Goal: Task Accomplishment & Management: Use online tool/utility

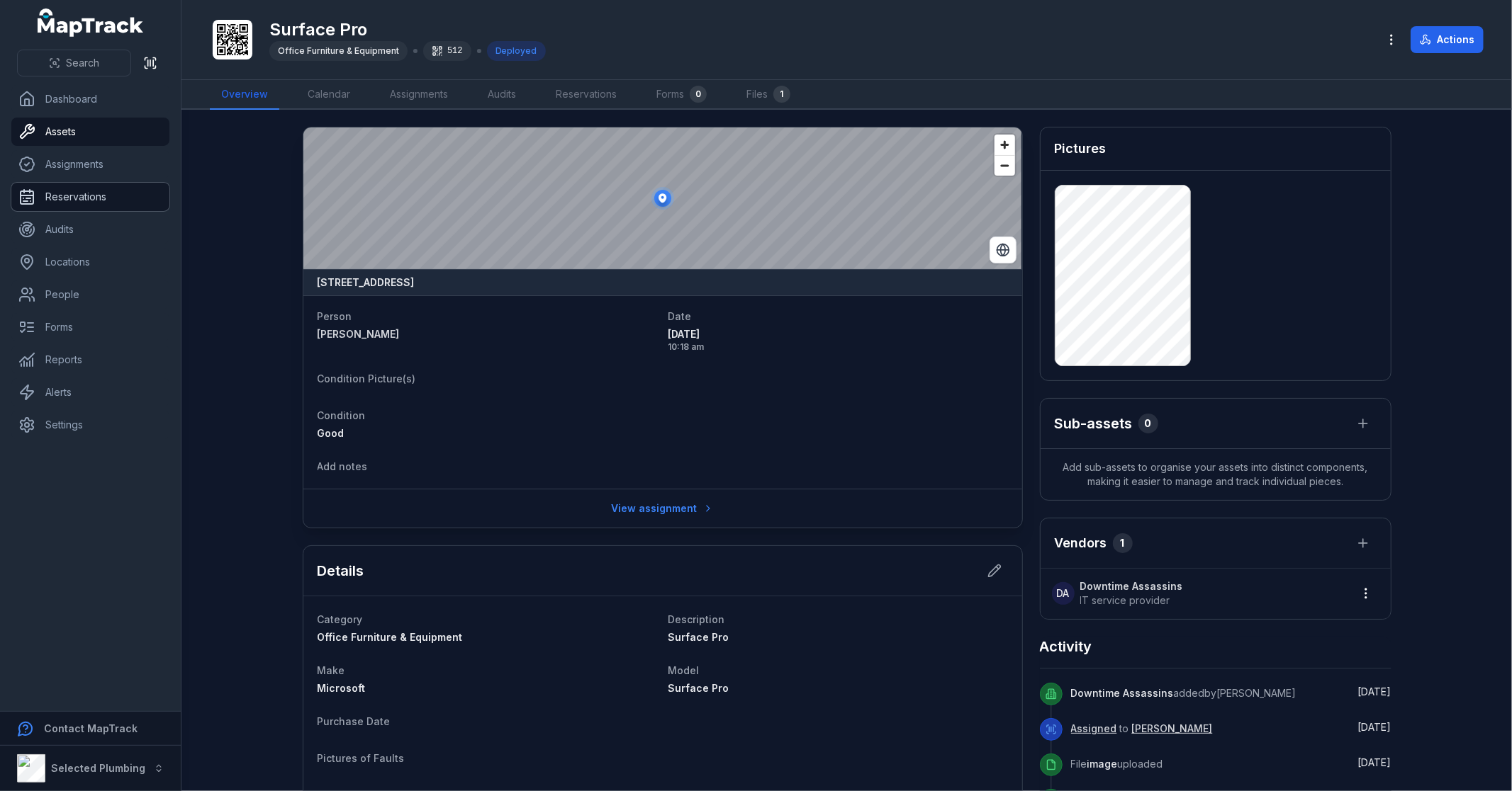
click at [33, 185] on link "Reservations" at bounding box center [90, 197] width 158 height 29
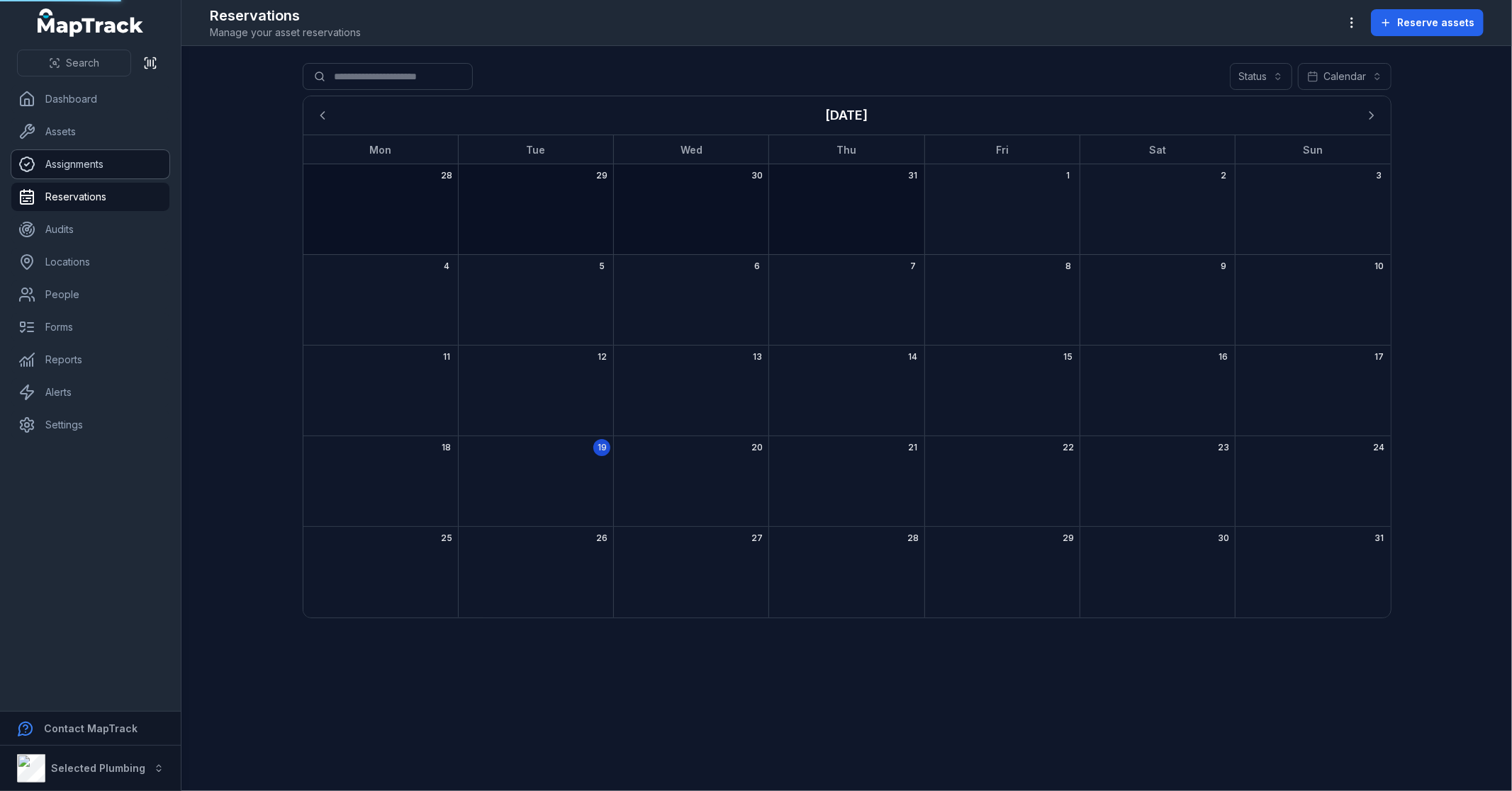
click at [53, 157] on link "Assignments" at bounding box center [90, 164] width 158 height 29
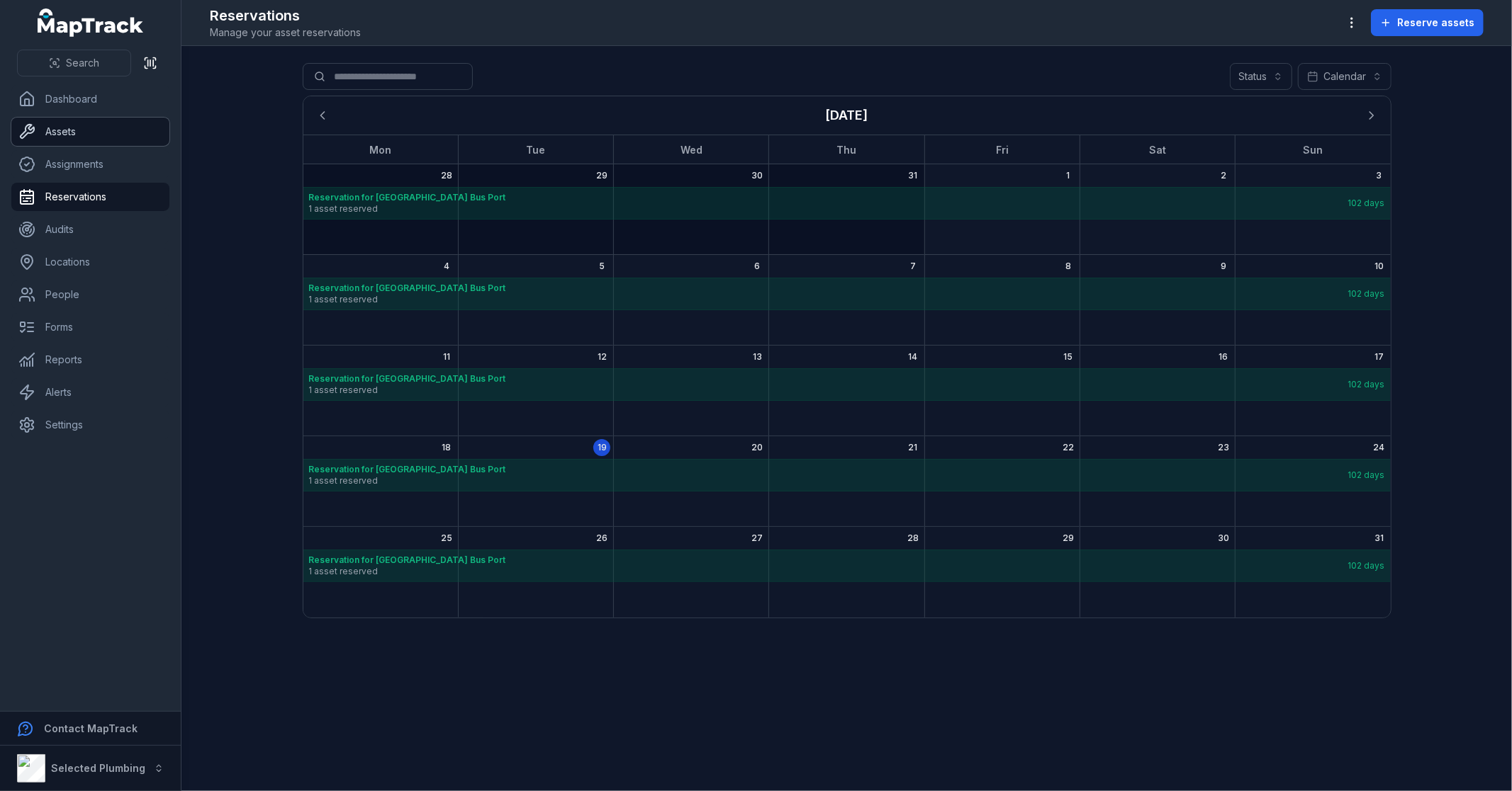
click at [59, 132] on link "Assets" at bounding box center [90, 132] width 158 height 29
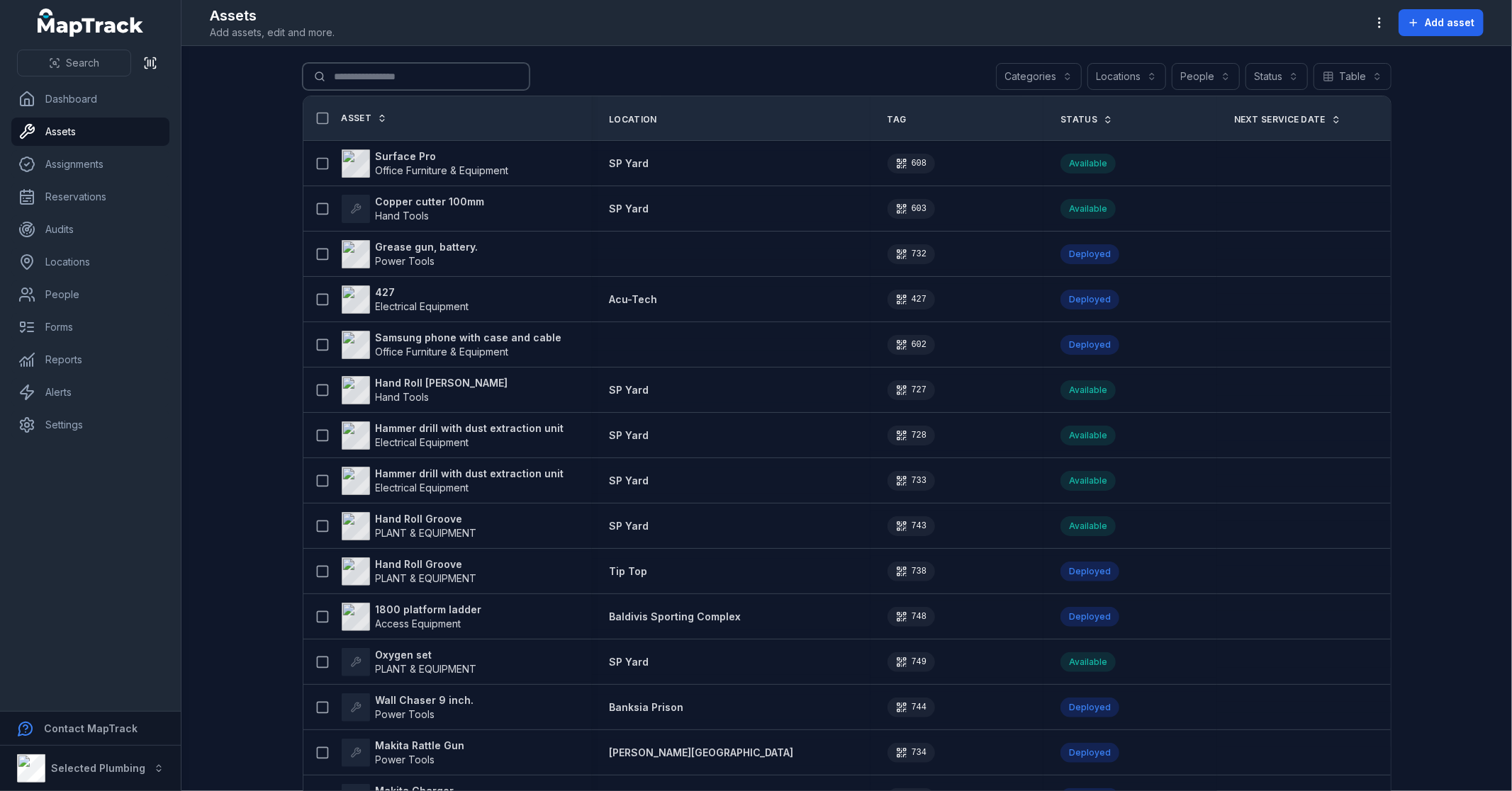
click at [402, 69] on input "Search for assets" at bounding box center [416, 76] width 226 height 27
type input "*******"
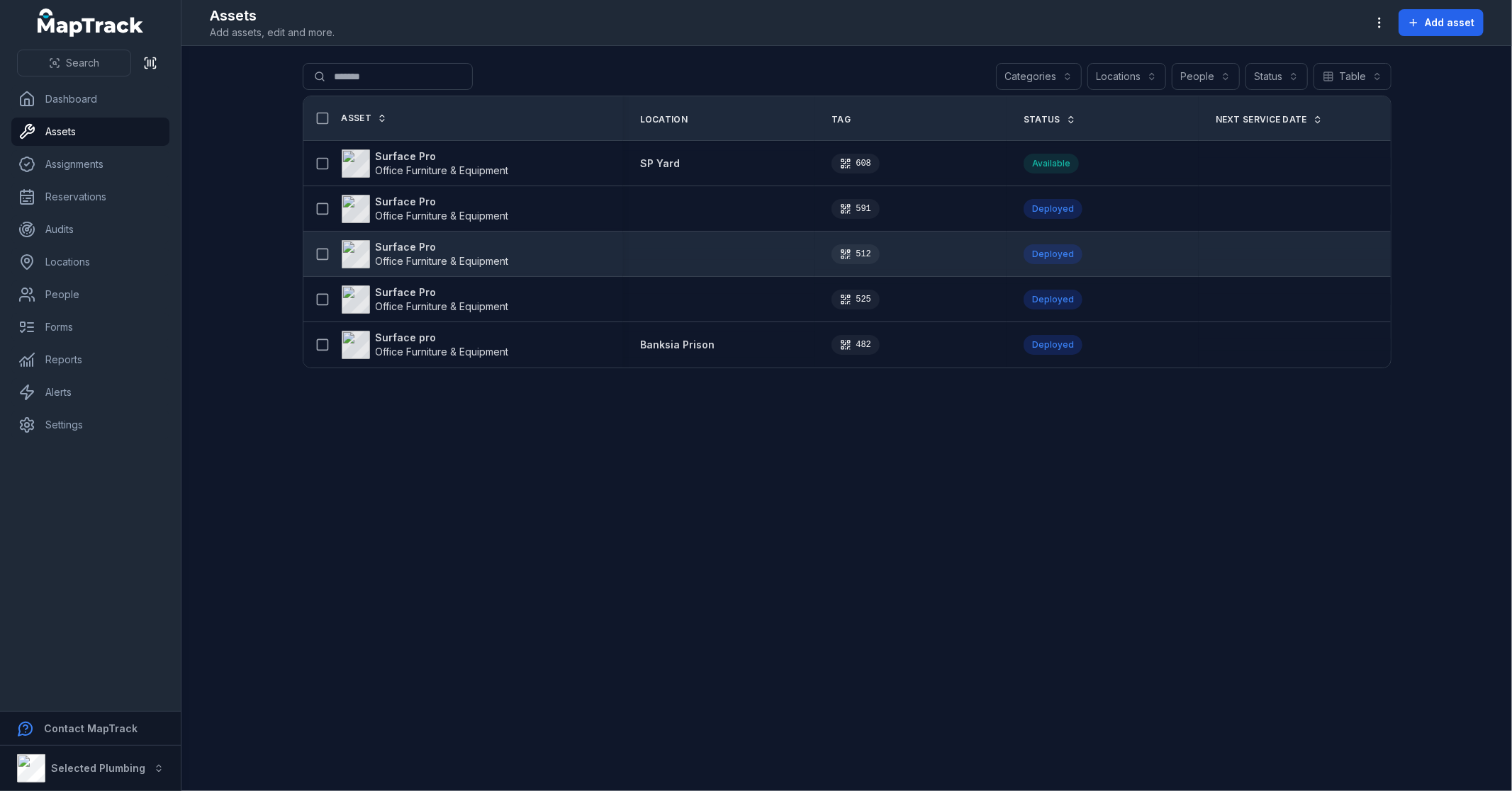
click at [401, 250] on strong "Surface Pro" at bounding box center [442, 246] width 133 height 14
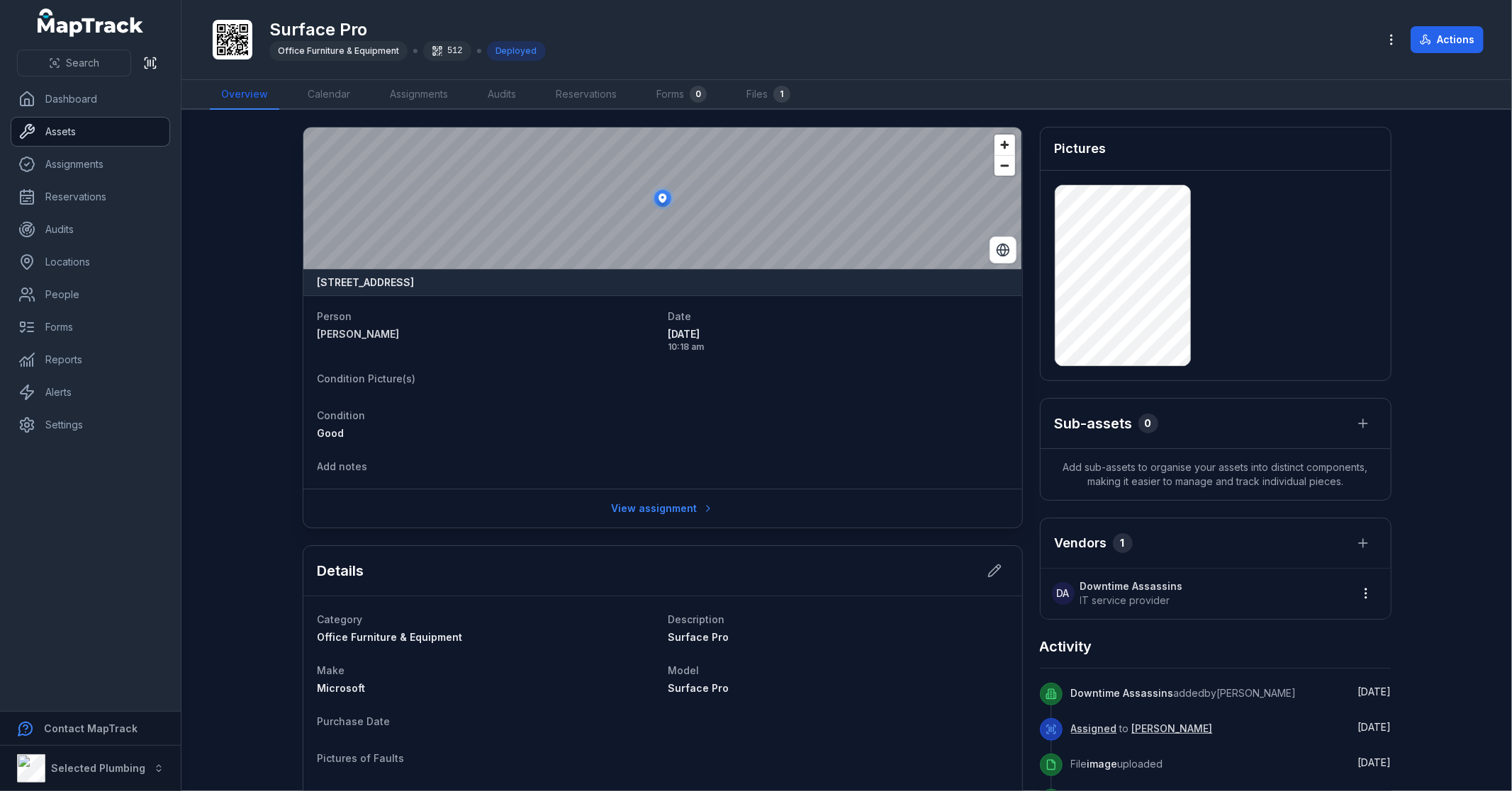
click at [75, 136] on link "Assets" at bounding box center [90, 132] width 158 height 29
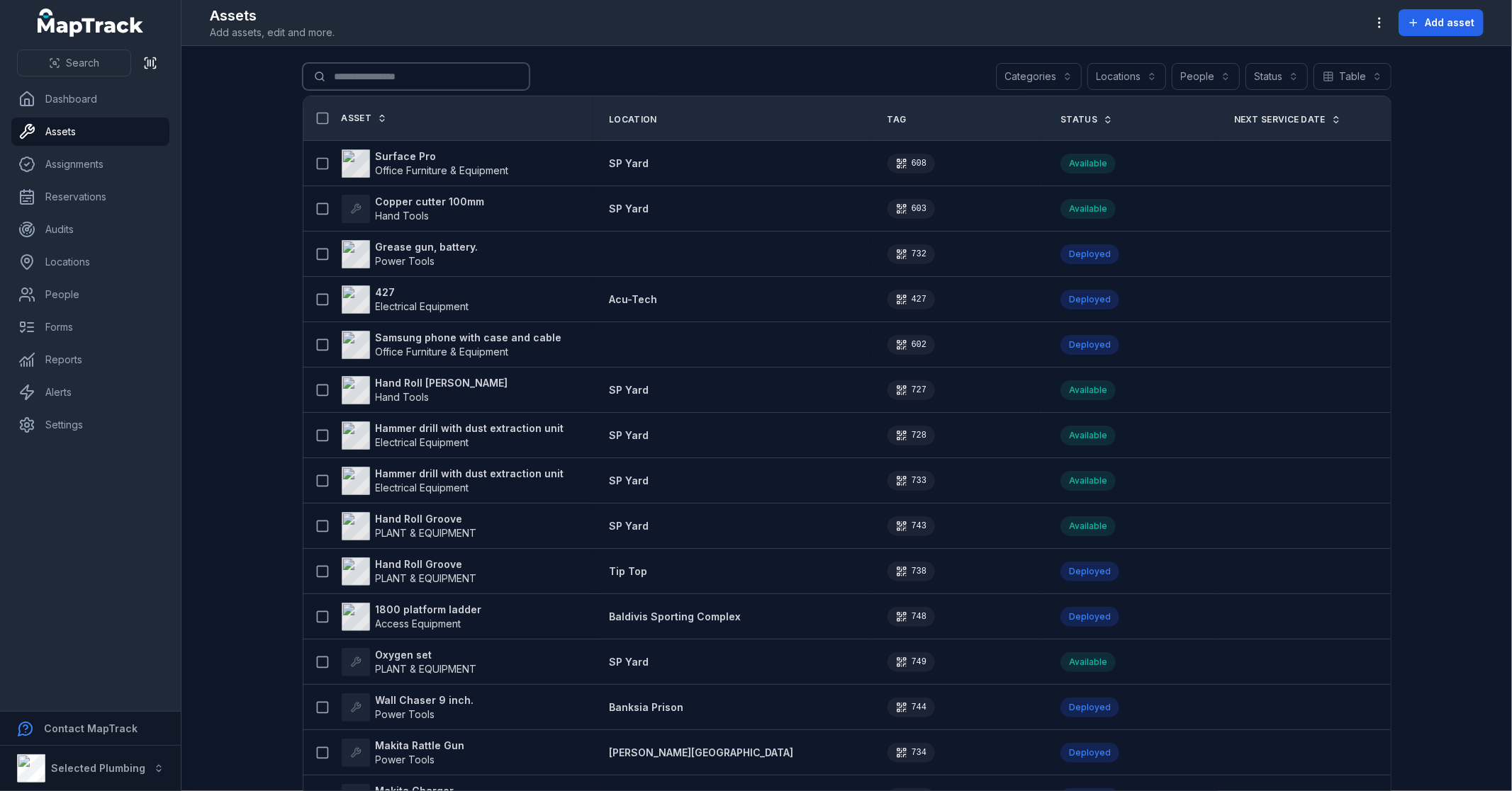
click at [388, 81] on input "Search for assets" at bounding box center [416, 76] width 226 height 27
type input "*******"
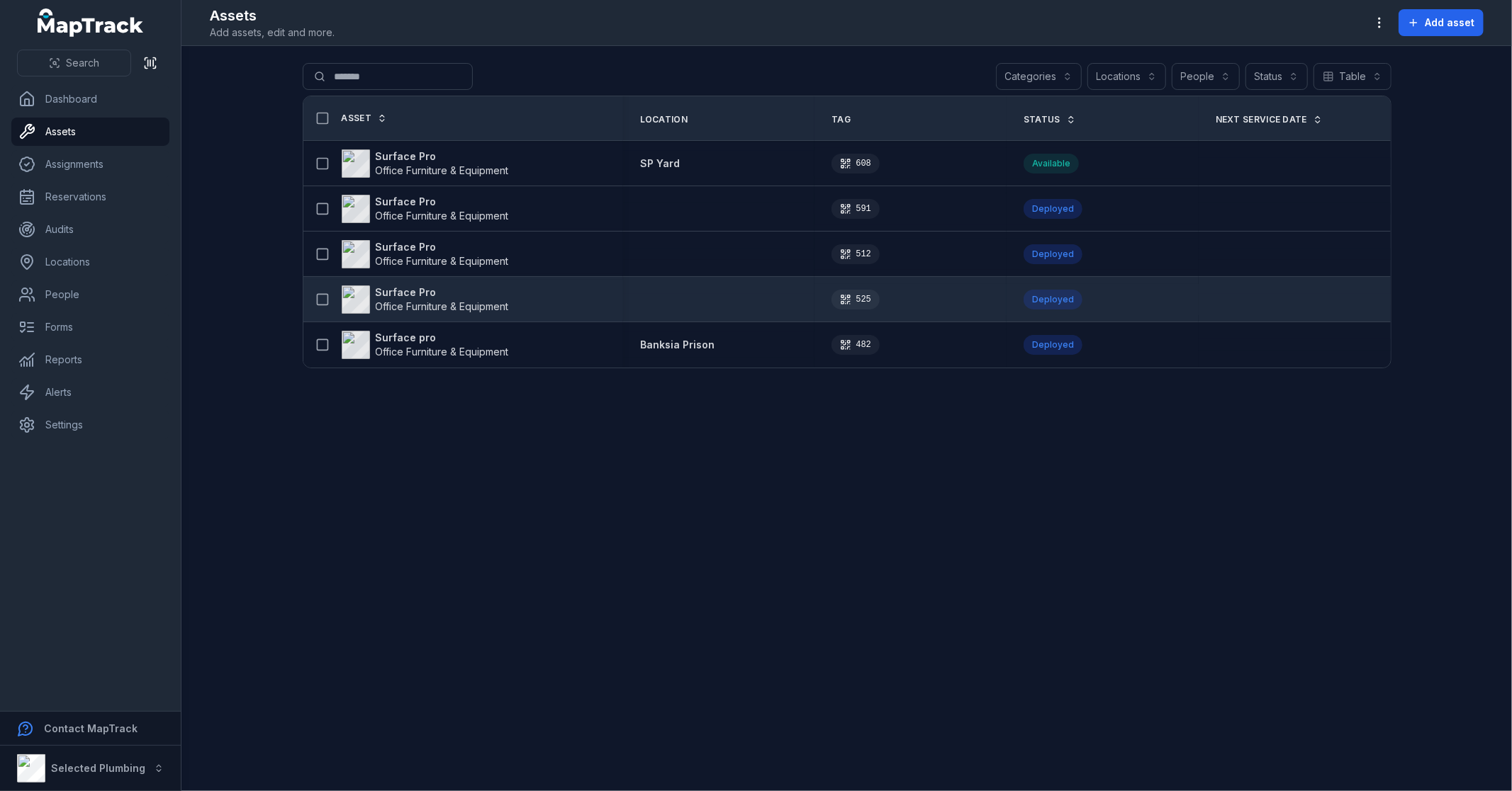
click at [399, 289] on strong "Surface Pro" at bounding box center [442, 292] width 133 height 14
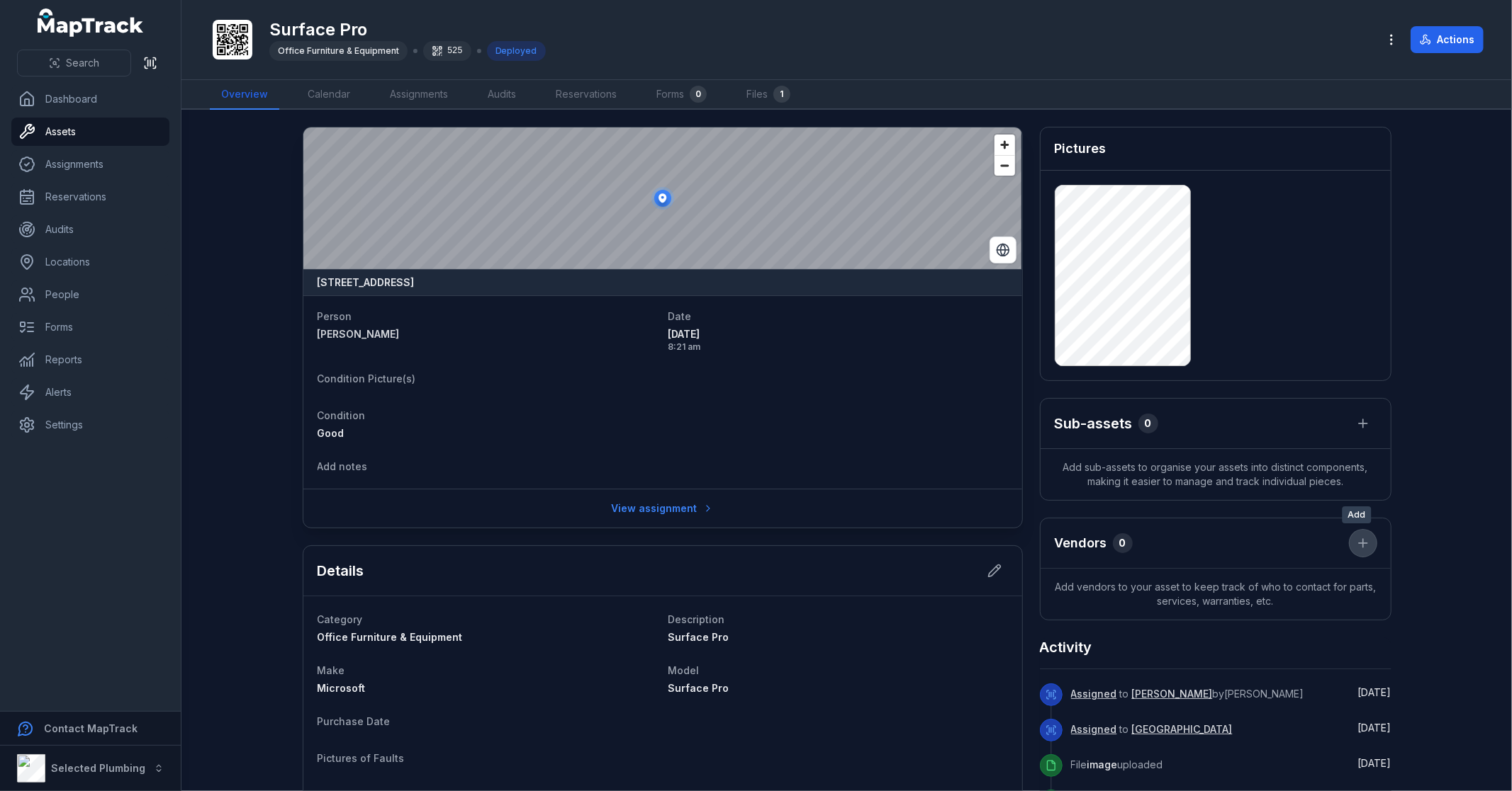
click at [1358, 545] on icon at bounding box center [1362, 543] width 14 height 14
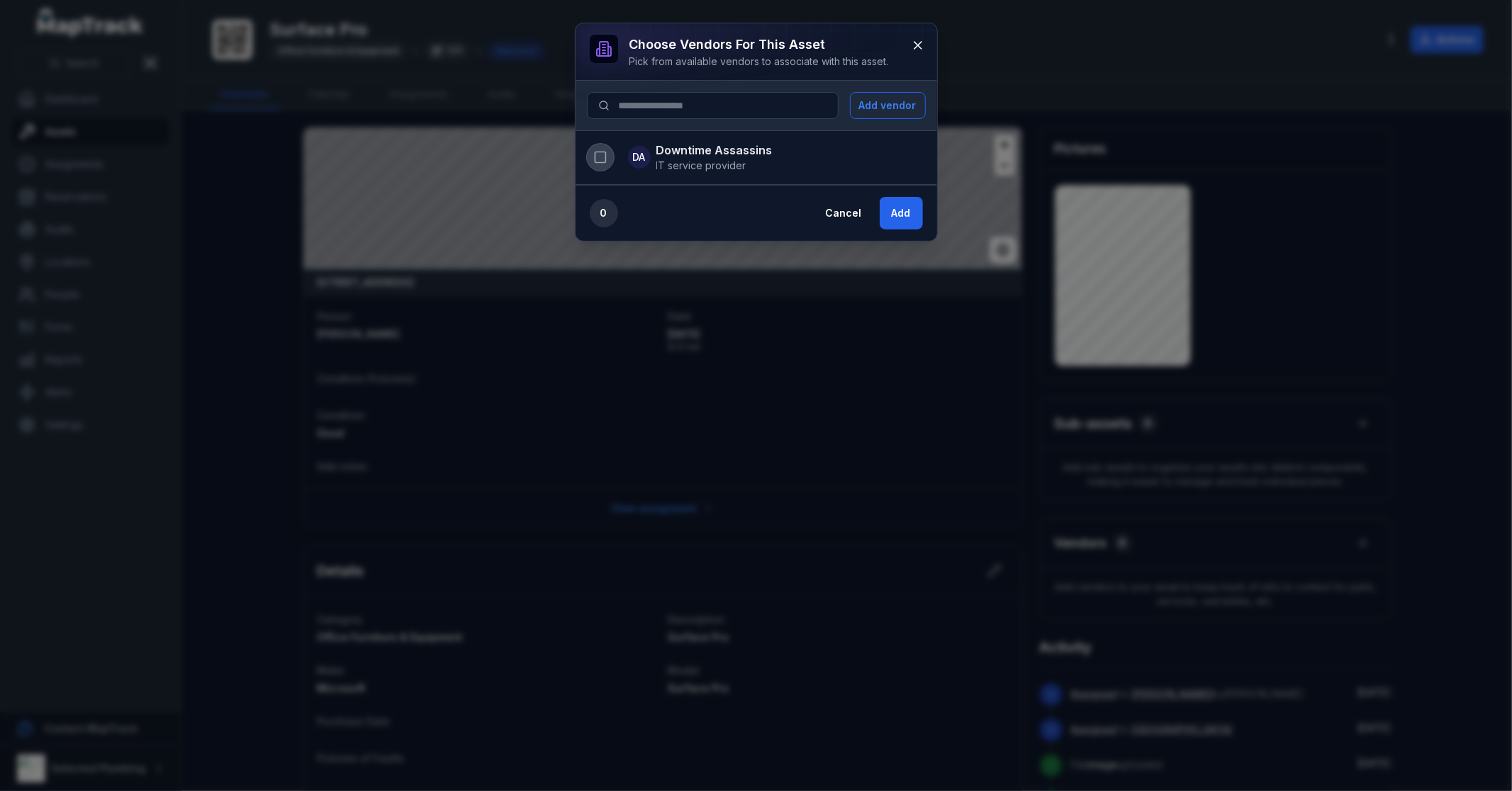
click at [605, 154] on icon "button" at bounding box center [600, 156] width 14 height 14
click at [905, 208] on button "Add" at bounding box center [901, 212] width 43 height 32
